Goal: Complete application form

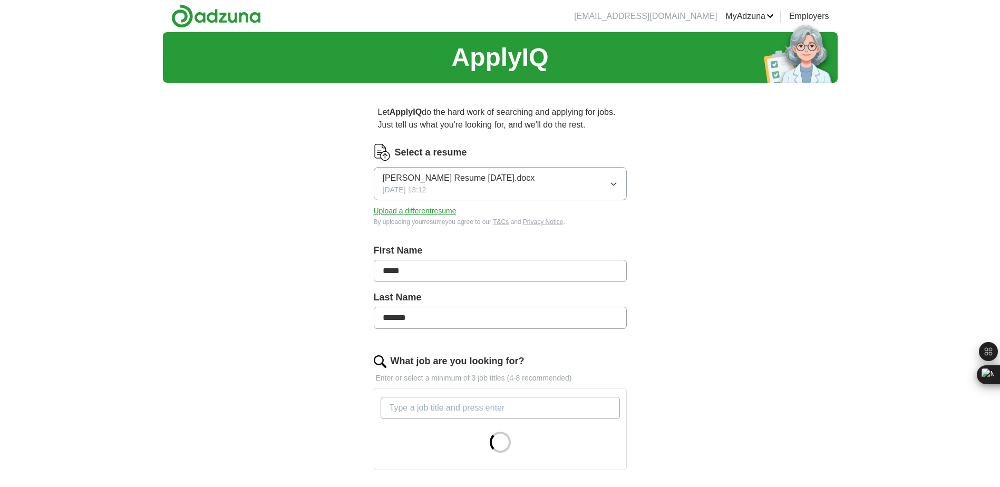
click at [612, 177] on button "[PERSON_NAME] Resume [DATE].docx [DATE] 13:12" at bounding box center [500, 183] width 253 height 33
click at [714, 225] on div "ApplyIQ Let ApplyIQ do the hard work of searching and applying for jobs. Just t…" at bounding box center [500, 355] width 675 height 647
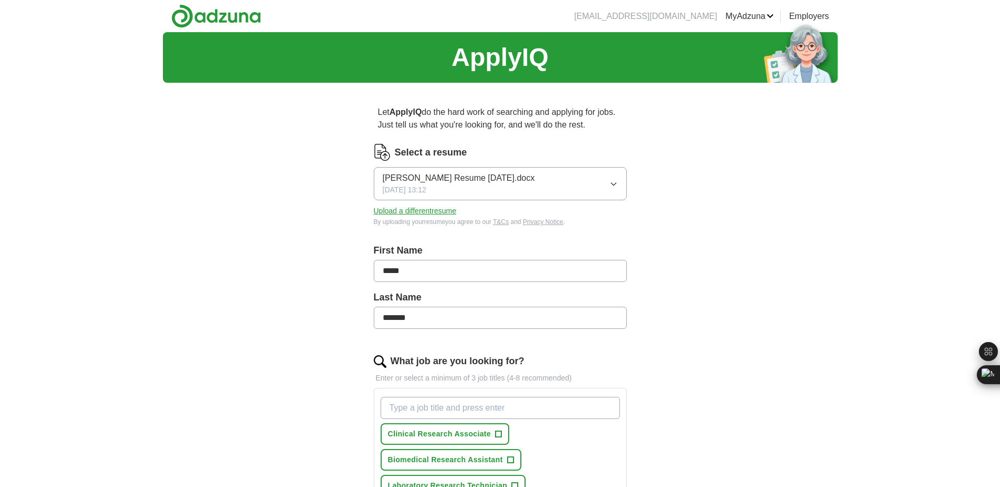
click at [432, 212] on button "Upload a different resume" at bounding box center [415, 211] width 83 height 11
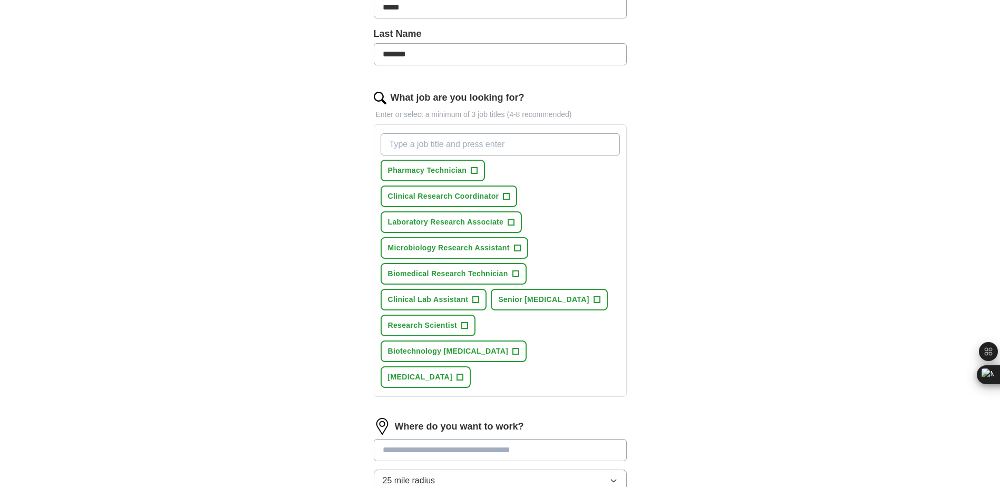
scroll to position [316, 0]
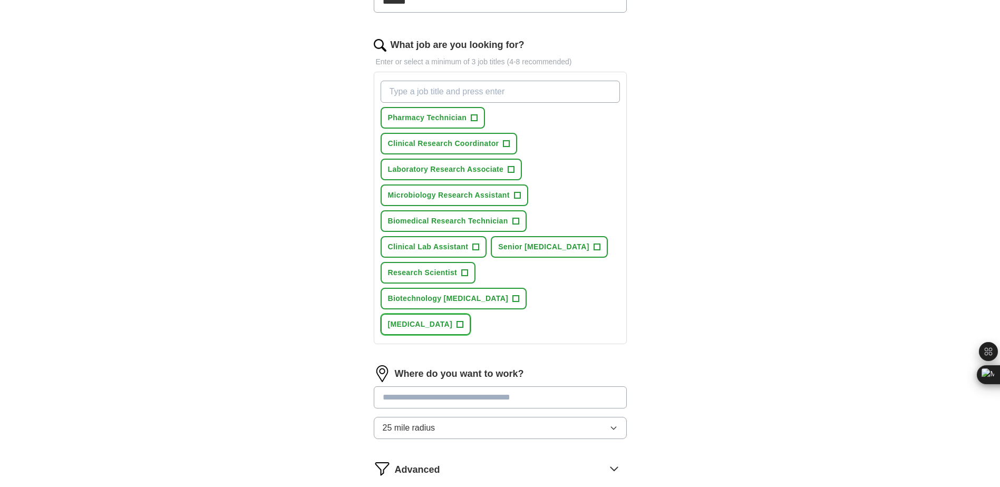
click at [463, 320] on span "+" at bounding box center [460, 324] width 6 height 8
click at [474, 115] on span "+" at bounding box center [474, 118] width 6 height 8
click at [506, 142] on span "+" at bounding box center [506, 144] width 6 height 8
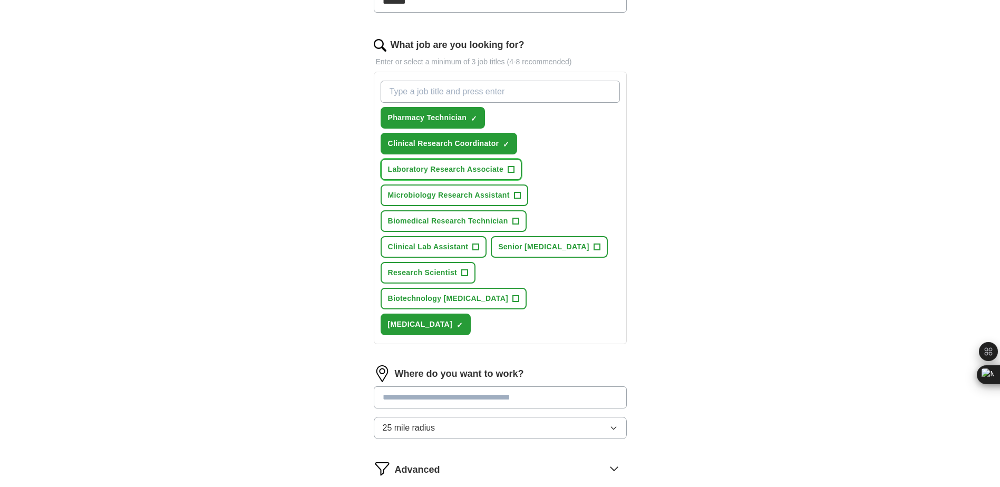
click at [514, 167] on span "+" at bounding box center [511, 169] width 7 height 7
click at [519, 196] on span "+" at bounding box center [517, 195] width 6 height 8
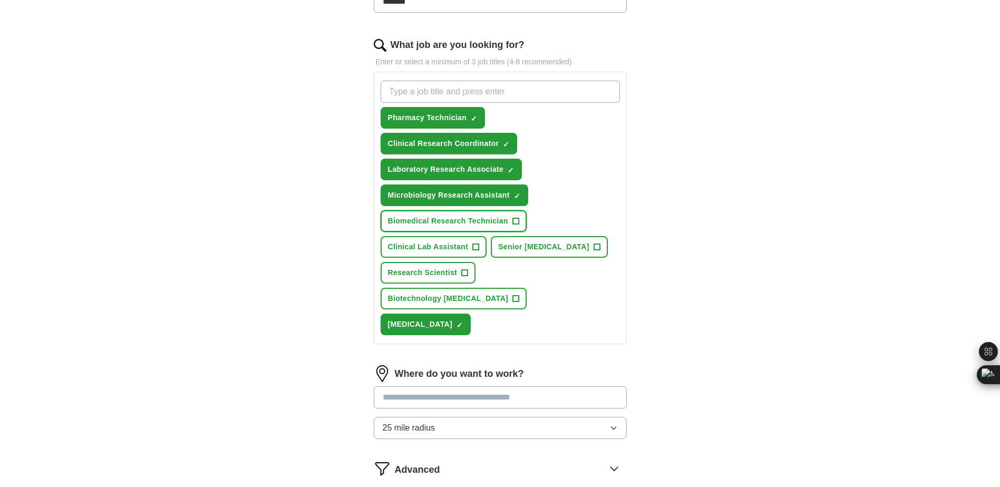
click at [521, 221] on button "Biomedical Research Technician +" at bounding box center [454, 221] width 146 height 22
click at [463, 246] on span "Clinical Lab Assistant" at bounding box center [428, 246] width 81 height 11
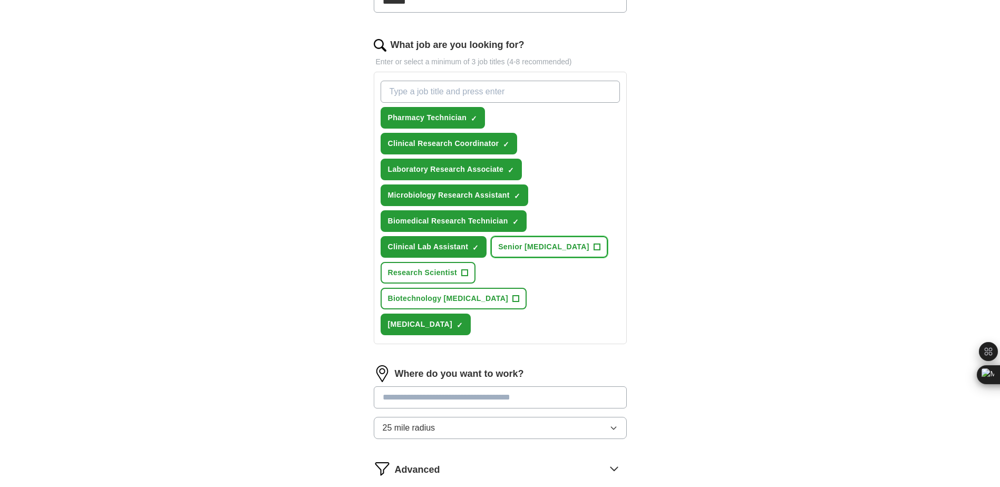
click at [554, 245] on span "Senior [MEDICAL_DATA]" at bounding box center [543, 246] width 91 height 11
click at [462, 271] on span "+" at bounding box center [465, 273] width 6 height 8
click at [509, 293] on span "Biotechnology [MEDICAL_DATA]" at bounding box center [448, 298] width 121 height 11
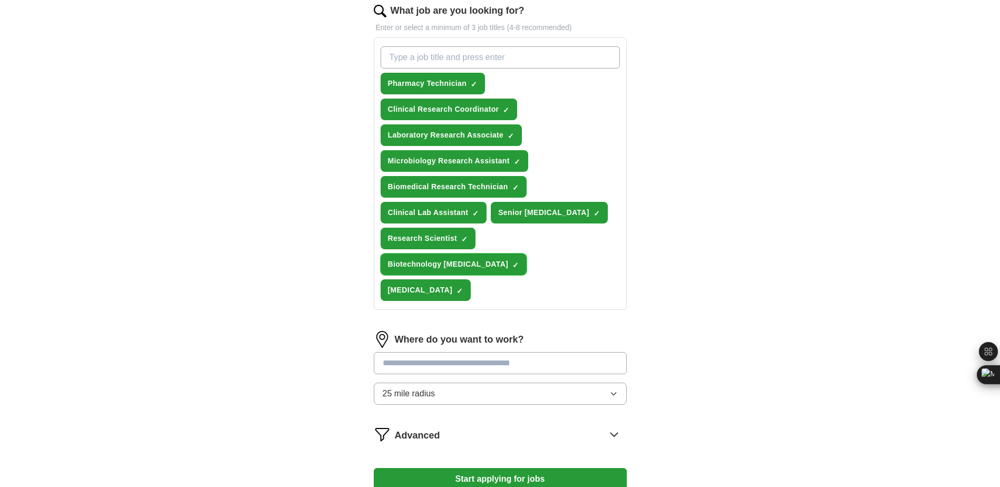
scroll to position [369, 0]
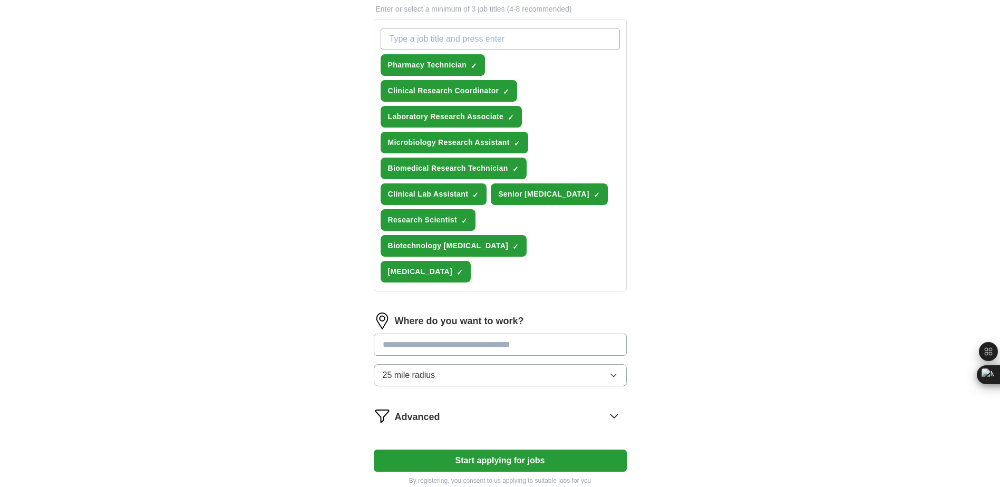
click at [422, 334] on input at bounding box center [500, 345] width 253 height 22
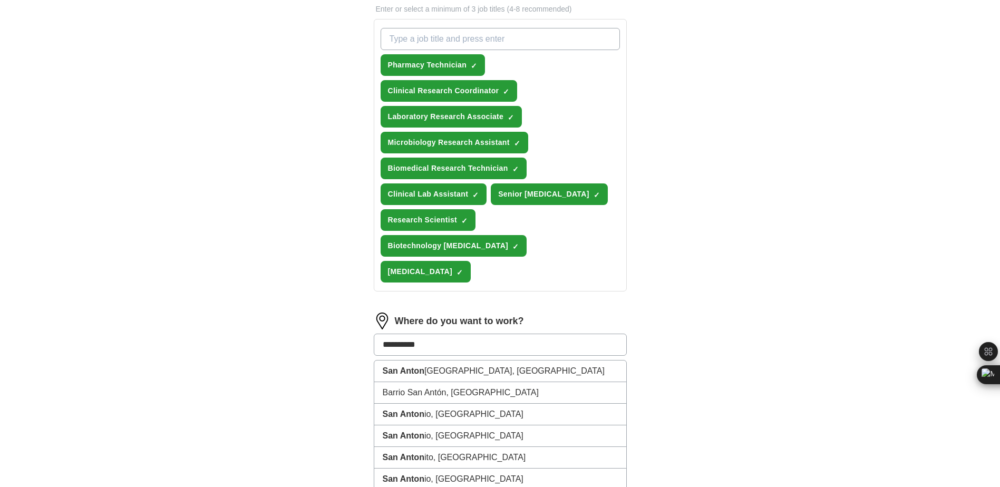
type input "**********"
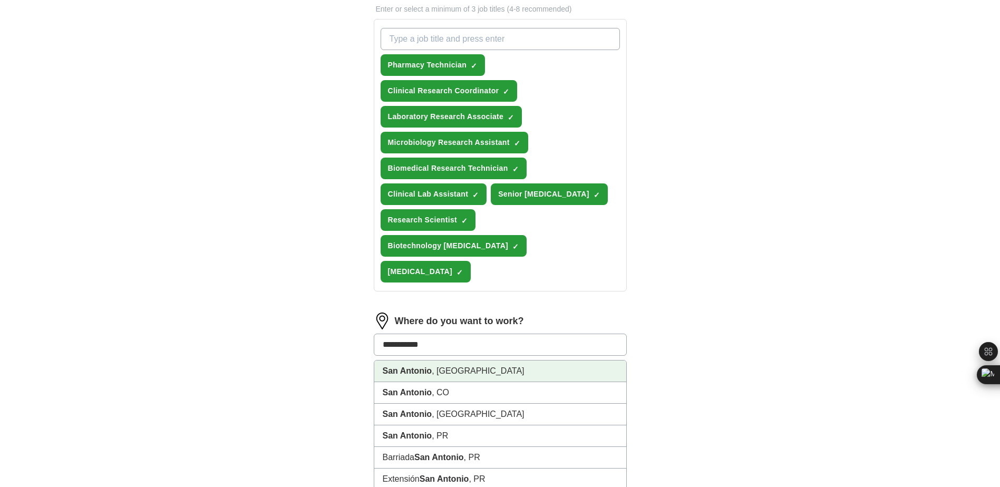
click at [435, 361] on li "[GEOGRAPHIC_DATA] , [GEOGRAPHIC_DATA]" at bounding box center [500, 372] width 252 height 22
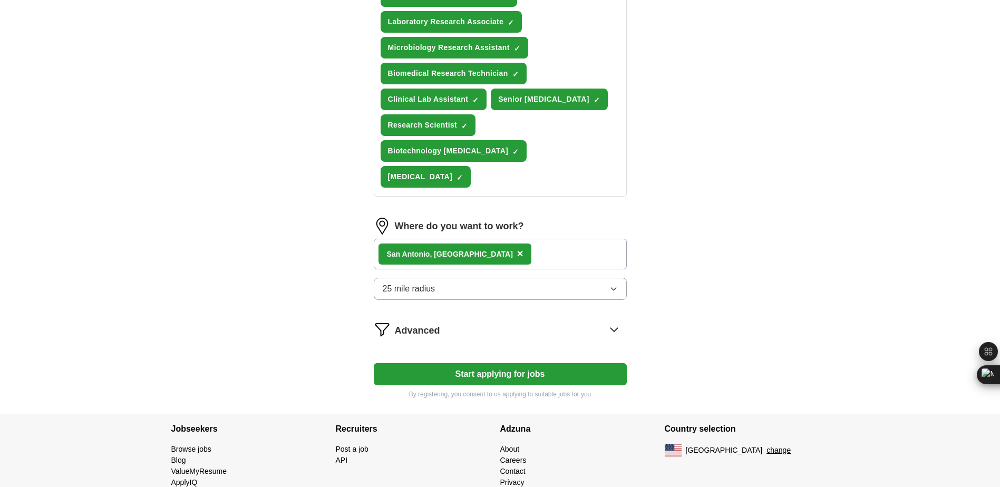
scroll to position [471, 0]
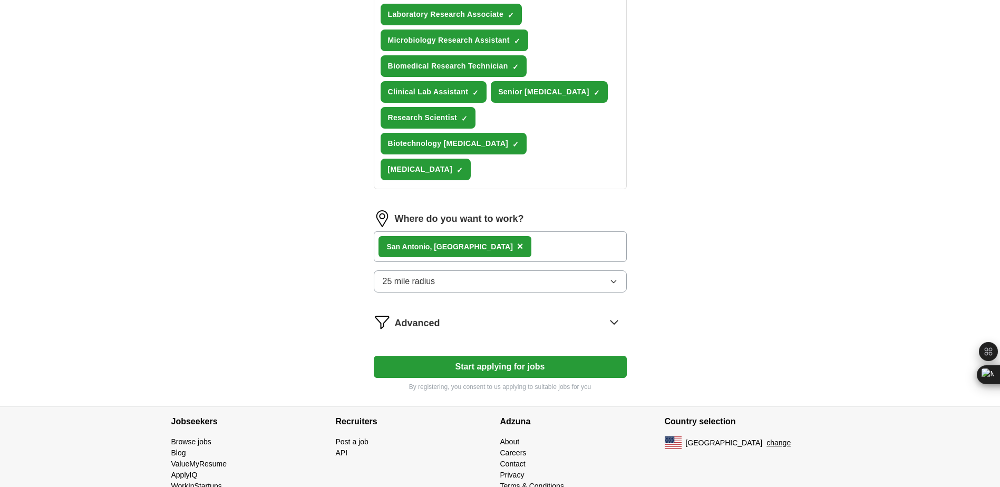
click at [618, 270] on button "25 mile radius" at bounding box center [500, 281] width 253 height 22
click at [520, 356] on button "Start applying for jobs" at bounding box center [500, 367] width 253 height 22
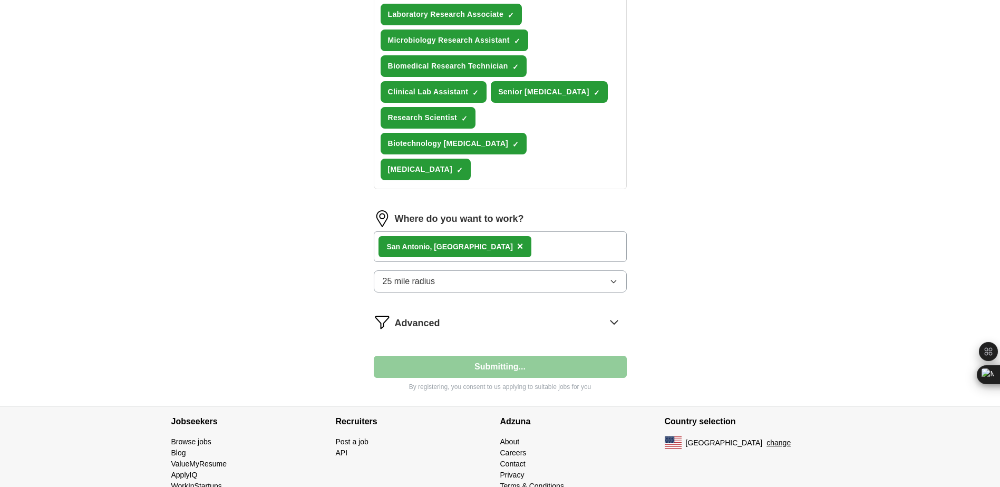
select select "**"
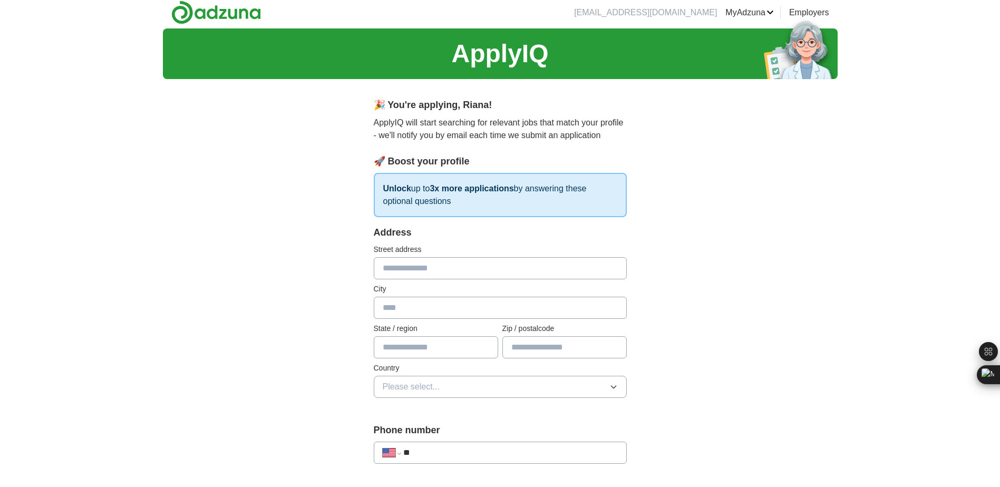
scroll to position [0, 0]
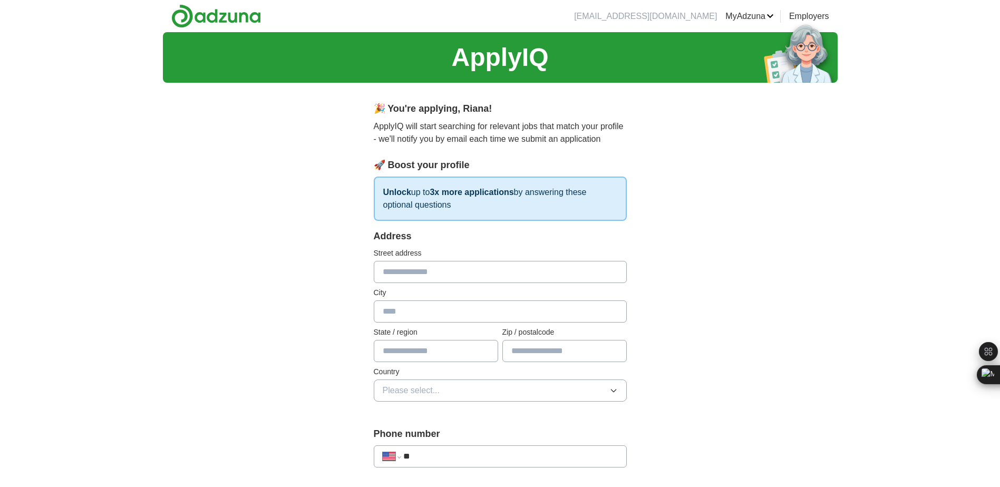
click at [460, 275] on input "text" at bounding box center [500, 272] width 253 height 22
type input "**********"
type input "**"
type input "*****"
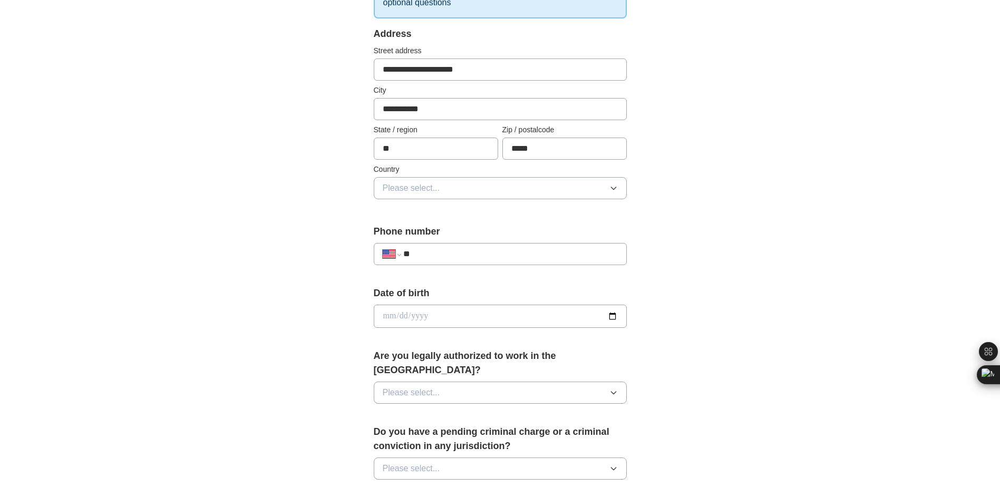
scroll to position [211, 0]
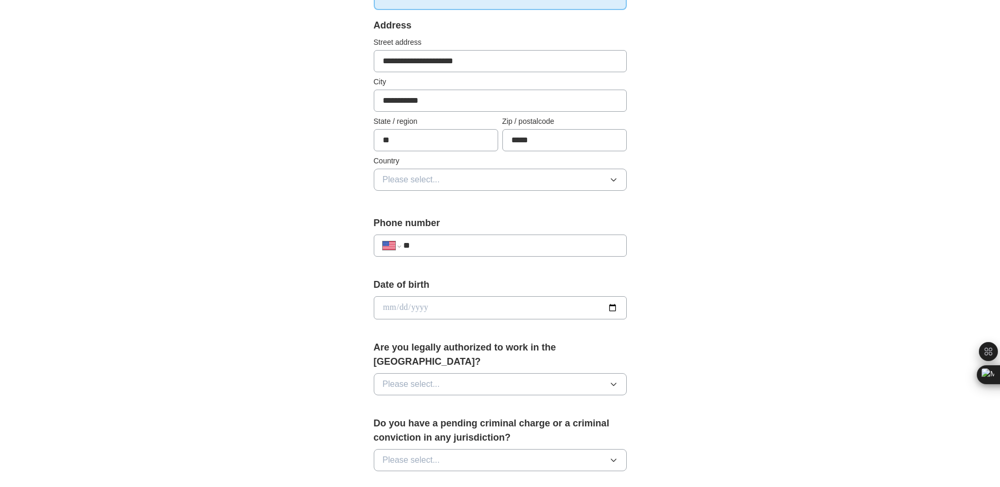
click at [516, 181] on button "Please select..." at bounding box center [500, 180] width 253 height 22
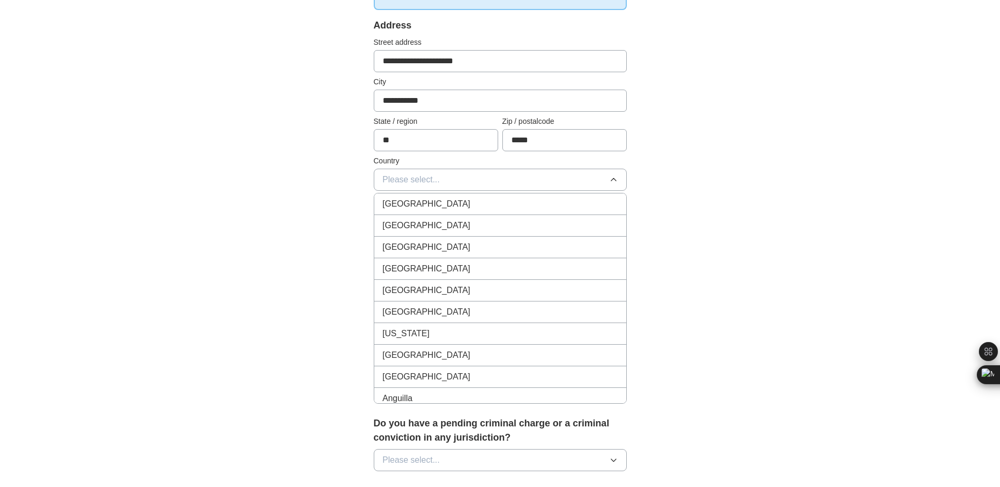
click at [493, 217] on li "[GEOGRAPHIC_DATA]" at bounding box center [500, 226] width 252 height 22
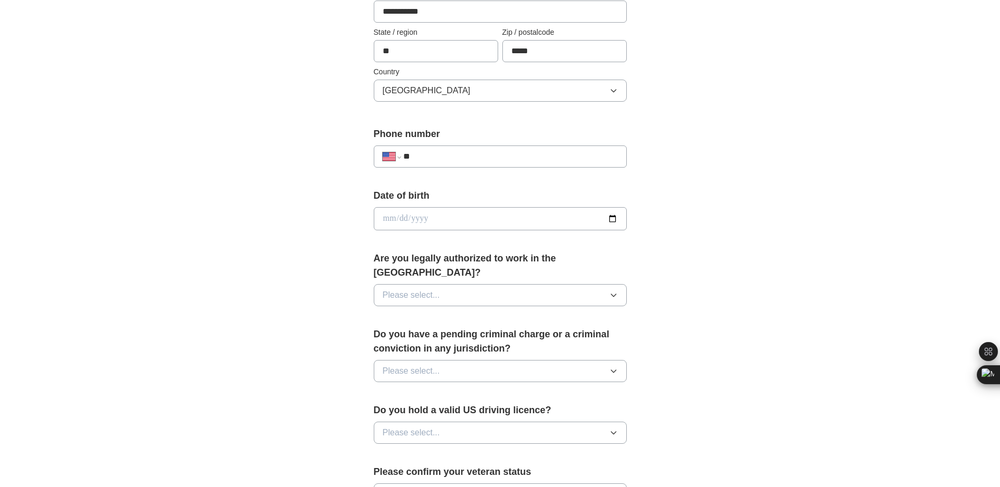
scroll to position [316, 0]
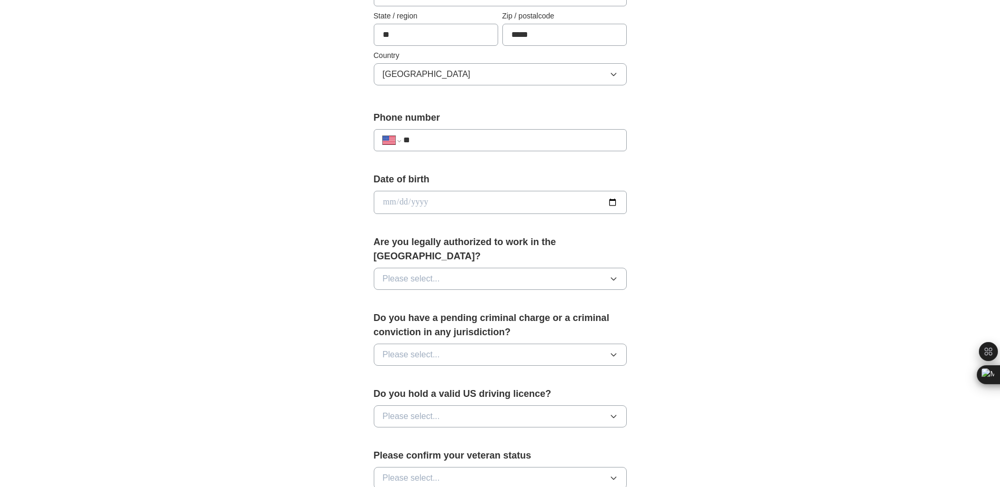
click at [486, 138] on input "**" at bounding box center [510, 140] width 214 height 13
type input "**********"
click at [610, 205] on input "date" at bounding box center [500, 202] width 253 height 23
click at [395, 201] on input "date" at bounding box center [500, 202] width 253 height 23
type input "**********"
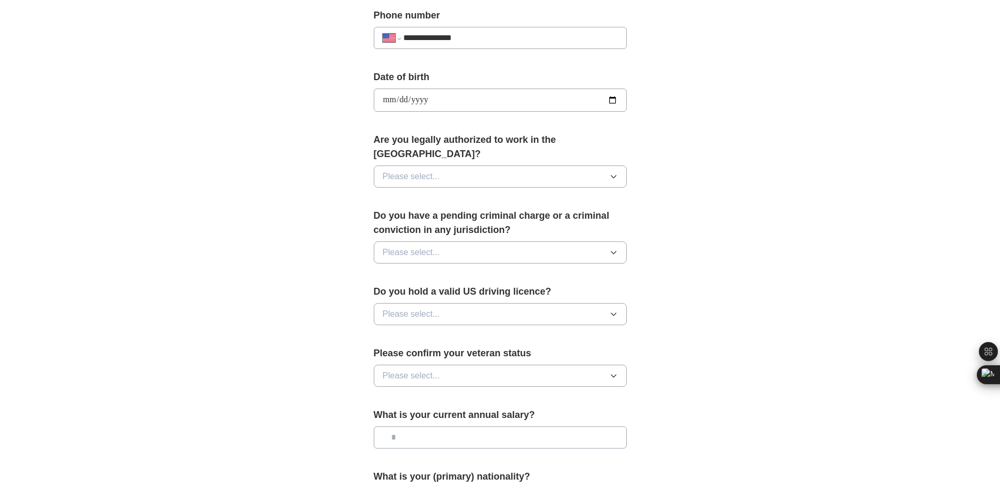
scroll to position [422, 0]
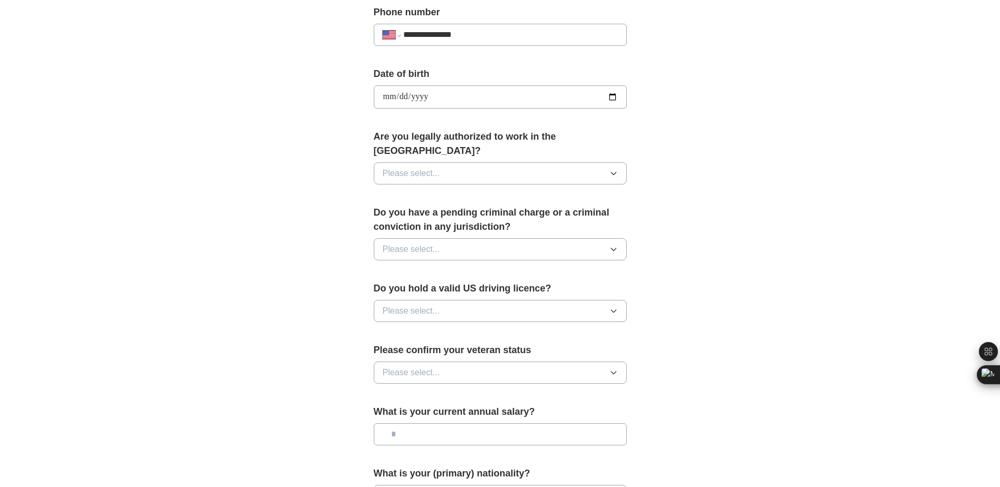
click at [509, 162] on button "Please select..." at bounding box center [500, 173] width 253 height 22
click at [494, 191] on div "Yes" at bounding box center [500, 197] width 235 height 13
click at [509, 238] on button "Please select..." at bounding box center [500, 249] width 253 height 22
drag, startPoint x: 479, startPoint y: 279, endPoint x: 495, endPoint y: 266, distance: 20.9
click at [482, 289] on div "No" at bounding box center [500, 295] width 235 height 13
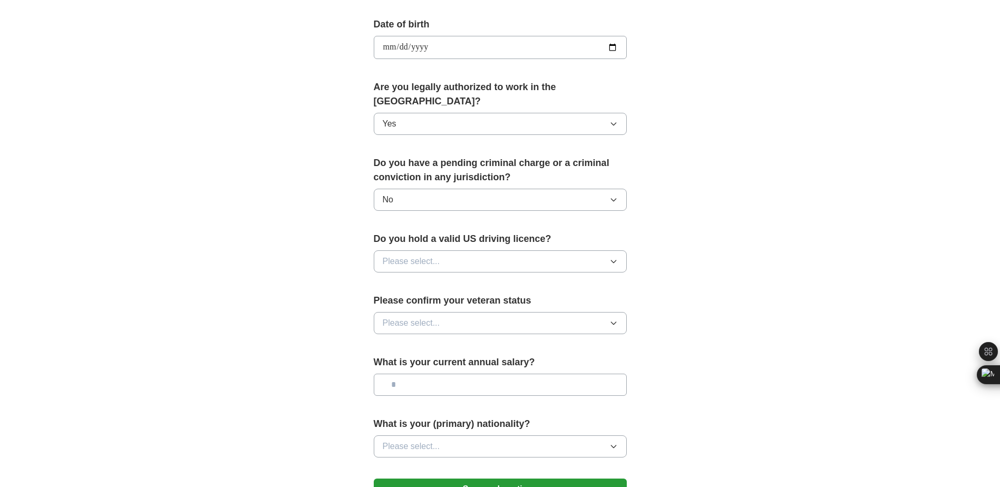
scroll to position [527, 0]
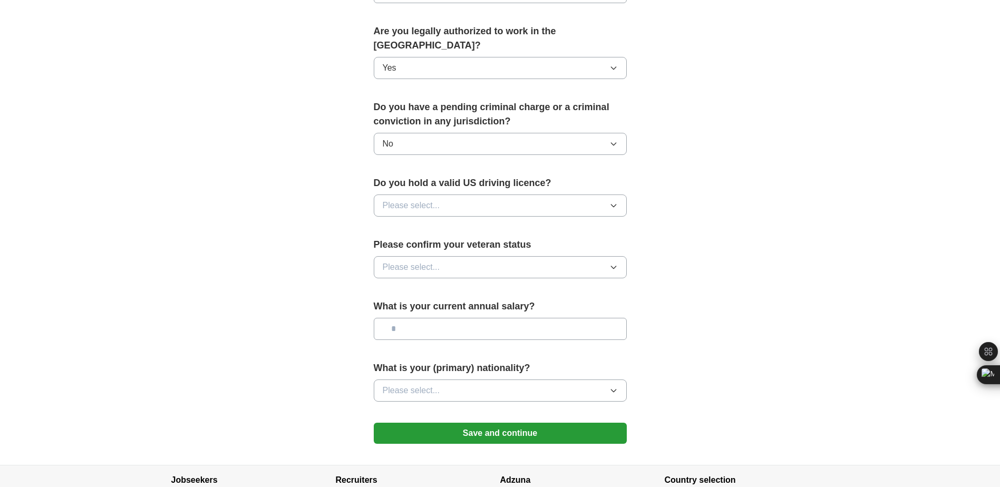
click at [536, 194] on button "Please select..." at bounding box center [500, 205] width 253 height 22
click at [514, 223] on div "Yes" at bounding box center [500, 229] width 235 height 13
click at [533, 256] on button "Please select..." at bounding box center [500, 267] width 253 height 22
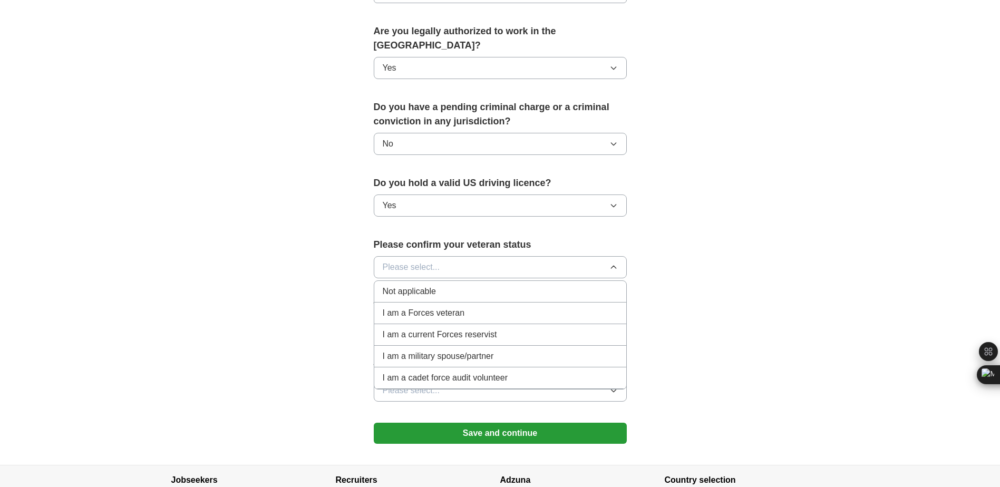
scroll to position [580, 0]
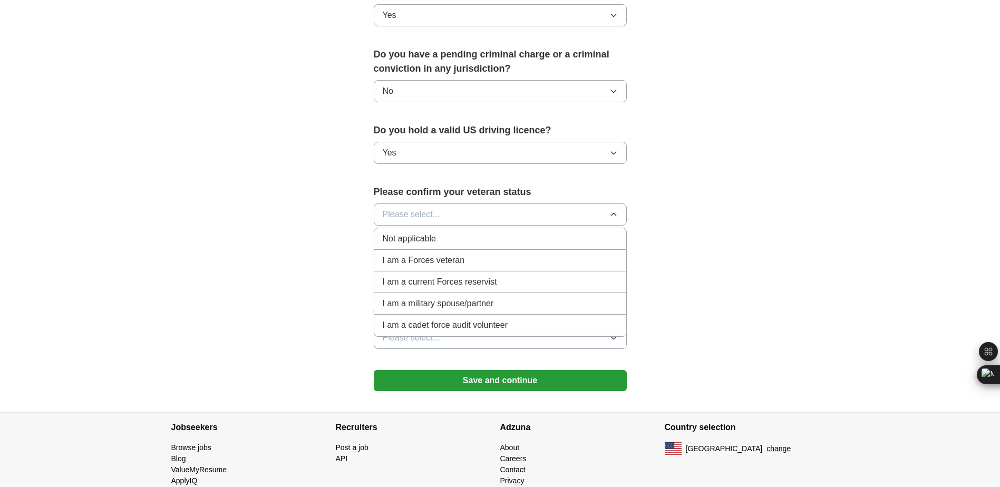
click at [522, 232] on div "Not applicable" at bounding box center [500, 238] width 235 height 13
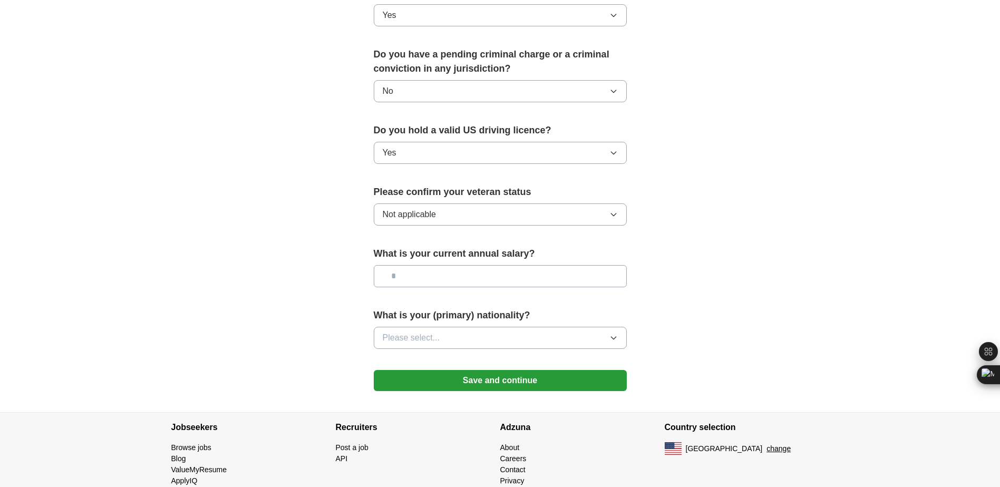
click at [477, 265] on input "text" at bounding box center [500, 276] width 253 height 22
type input "**"
click at [523, 328] on button "Please select..." at bounding box center [500, 338] width 253 height 22
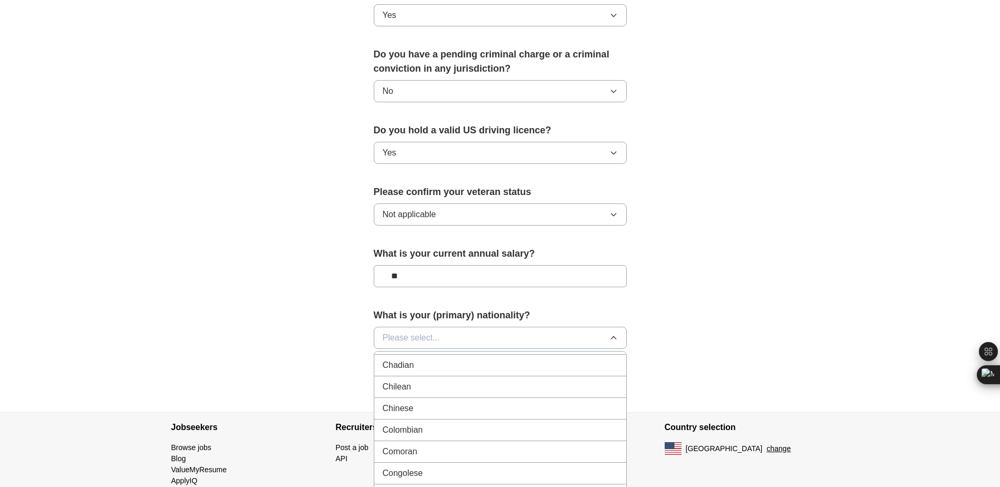
scroll to position [843, 0]
click at [470, 356] on li "Chinese" at bounding box center [500, 362] width 252 height 22
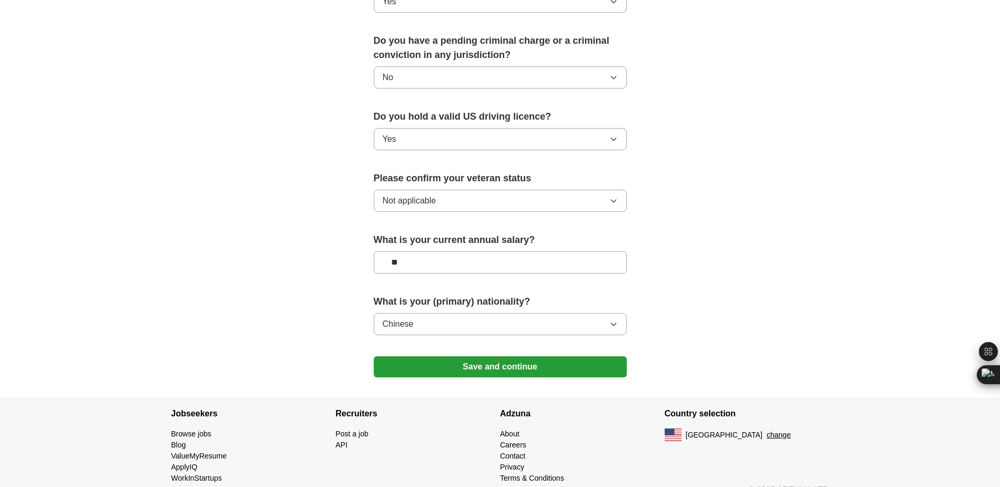
scroll to position [597, 0]
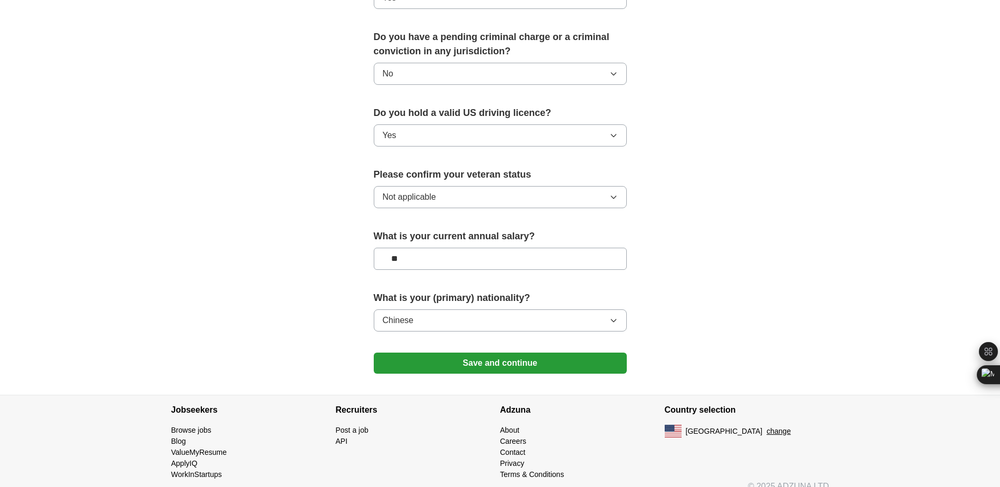
click at [532, 353] on button "Save and continue" at bounding box center [500, 363] width 253 height 21
